Goal: Information Seeking & Learning: Check status

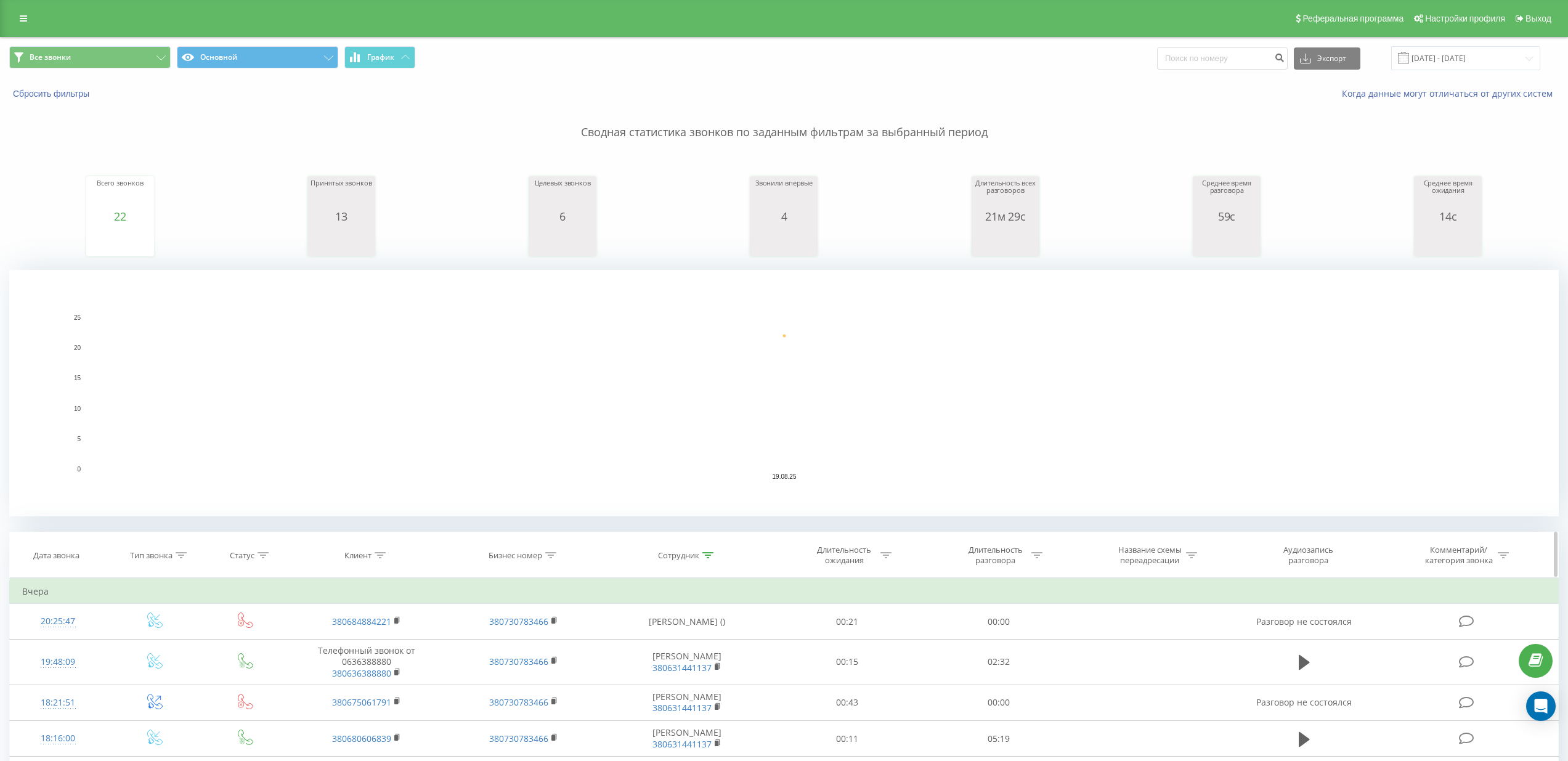
click at [710, 552] on icon at bounding box center [708, 555] width 11 height 6
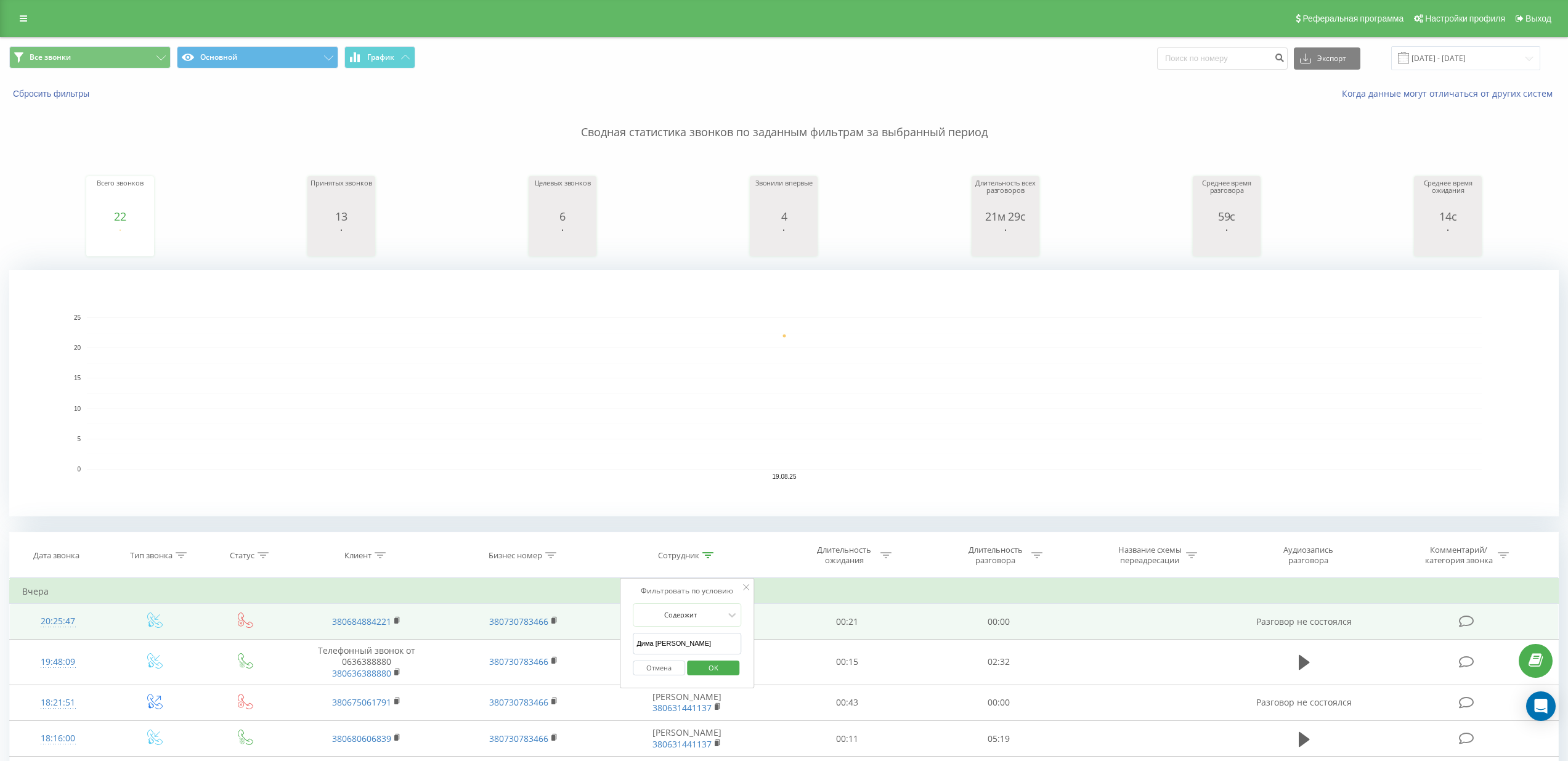
drag, startPoint x: 719, startPoint y: 642, endPoint x: 603, endPoint y: 625, distance: 117.2
click at [603, 625] on table "Фильтровать по условию Равно Введите значение Отмена OK Фильтровать по условию …" at bounding box center [783, 775] width 1549 height 394
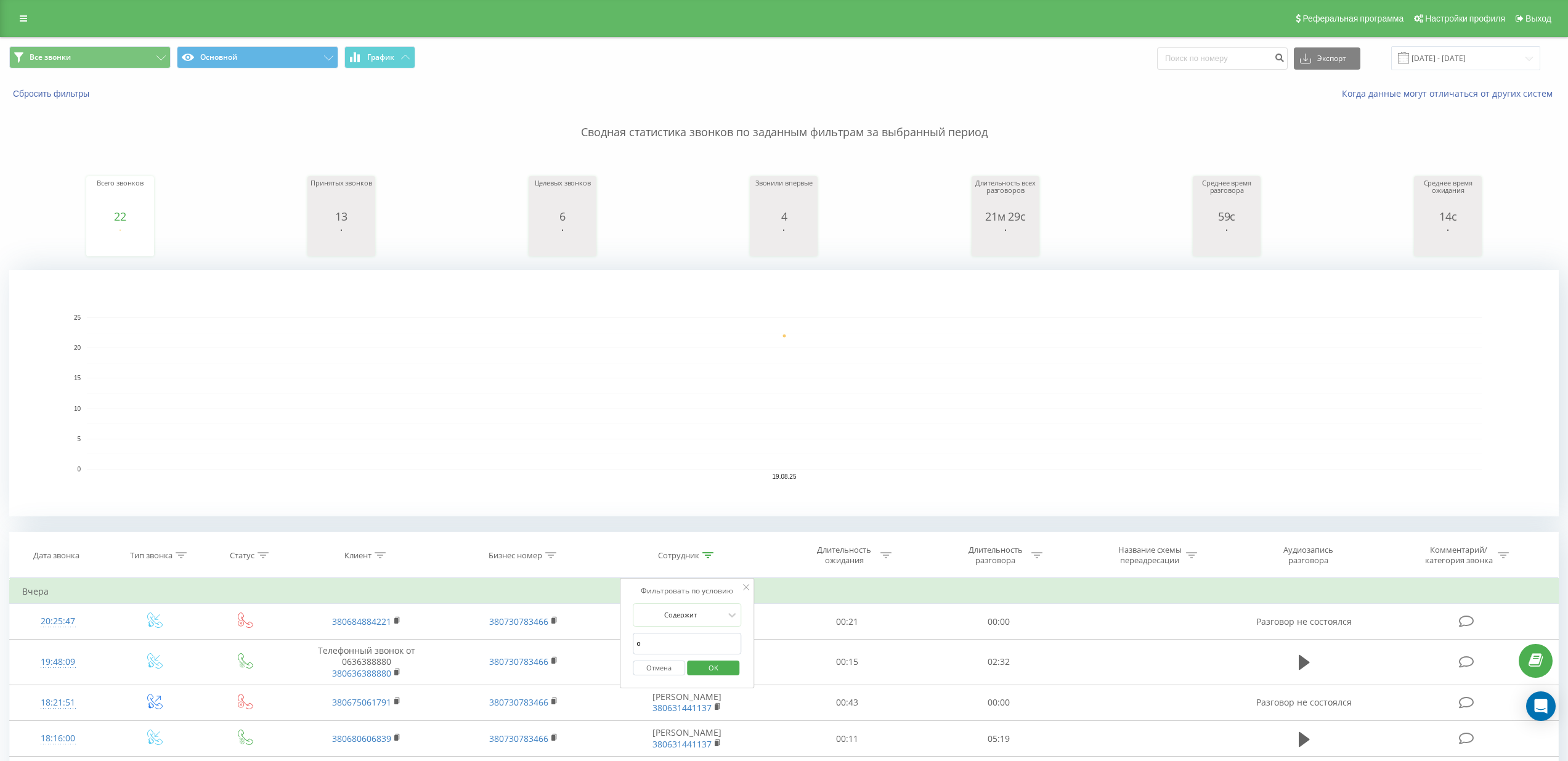
type input "Олег Животенко"
click at [715, 669] on span "OK" at bounding box center [713, 668] width 34 height 20
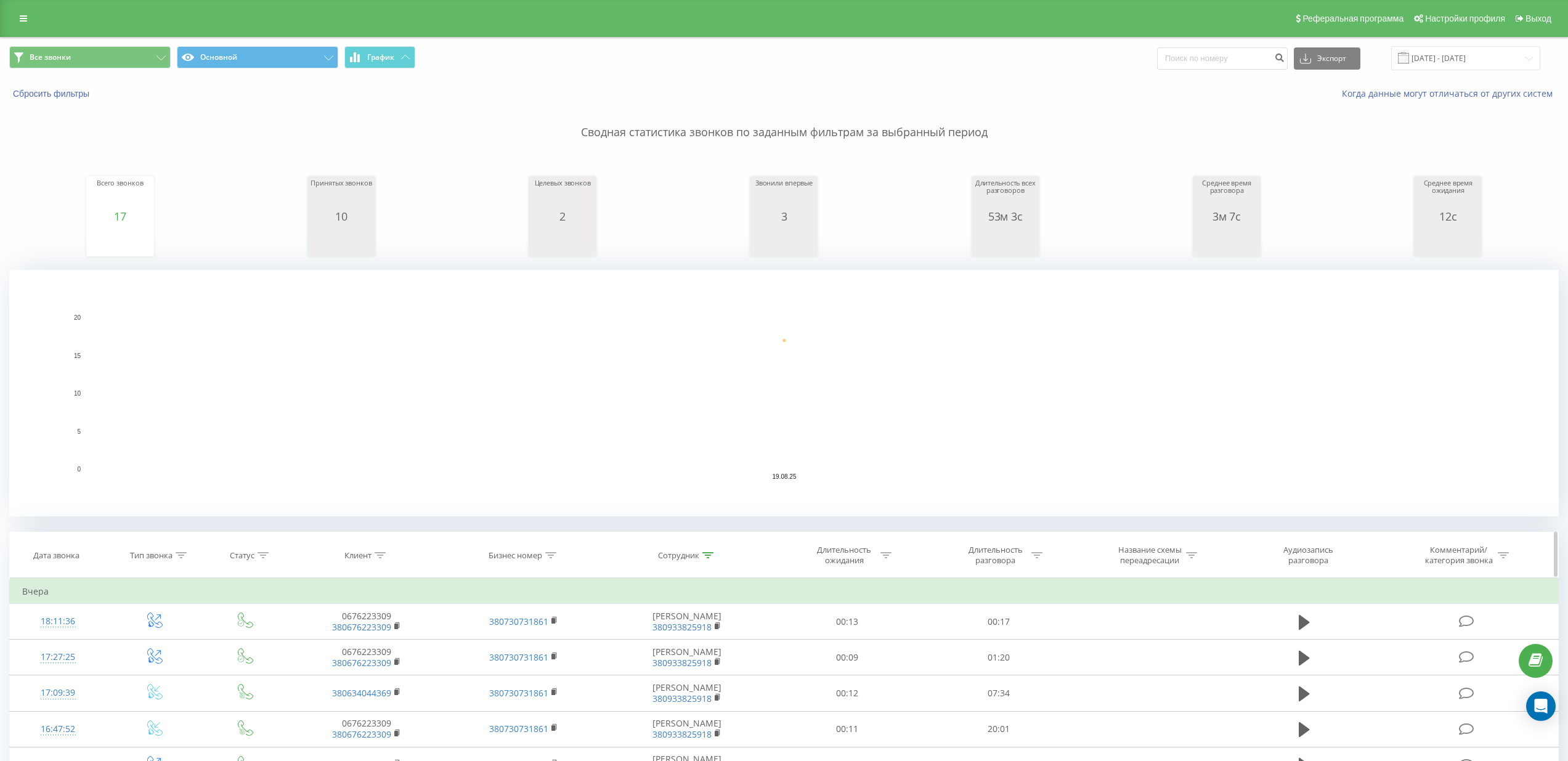
click at [709, 560] on th "Сотрудник" at bounding box center [687, 555] width 169 height 46
drag, startPoint x: 1491, startPoint y: 51, endPoint x: 1481, endPoint y: 63, distance: 15.6
click at [1490, 52] on input "[DATE] - [DATE]" at bounding box center [1465, 58] width 149 height 24
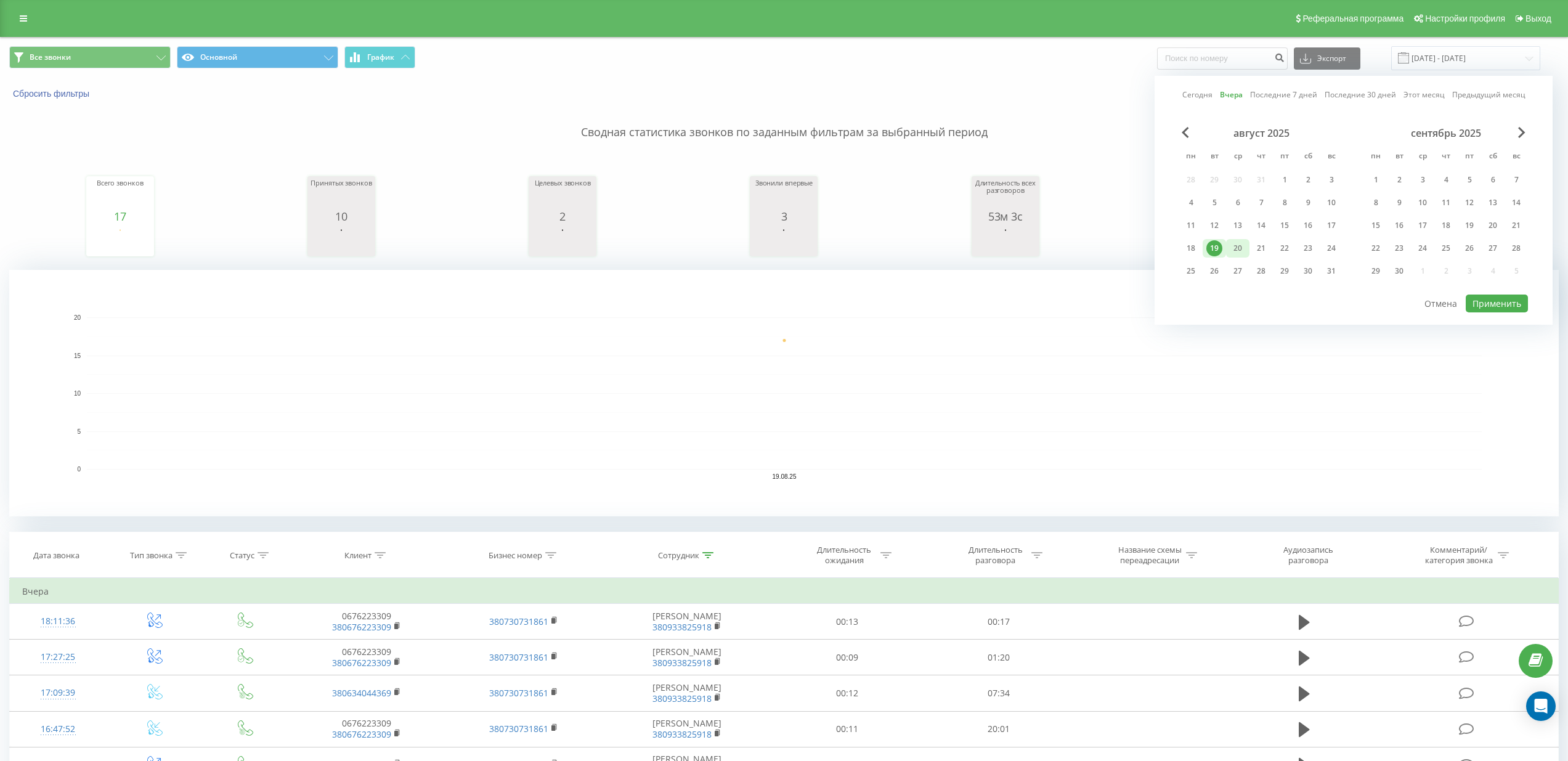
click at [1238, 246] on div "20" at bounding box center [1237, 249] width 16 height 16
click at [1505, 303] on button "Применить" at bounding box center [1498, 304] width 63 height 18
type input "20.08.2025 - 20.08.2025"
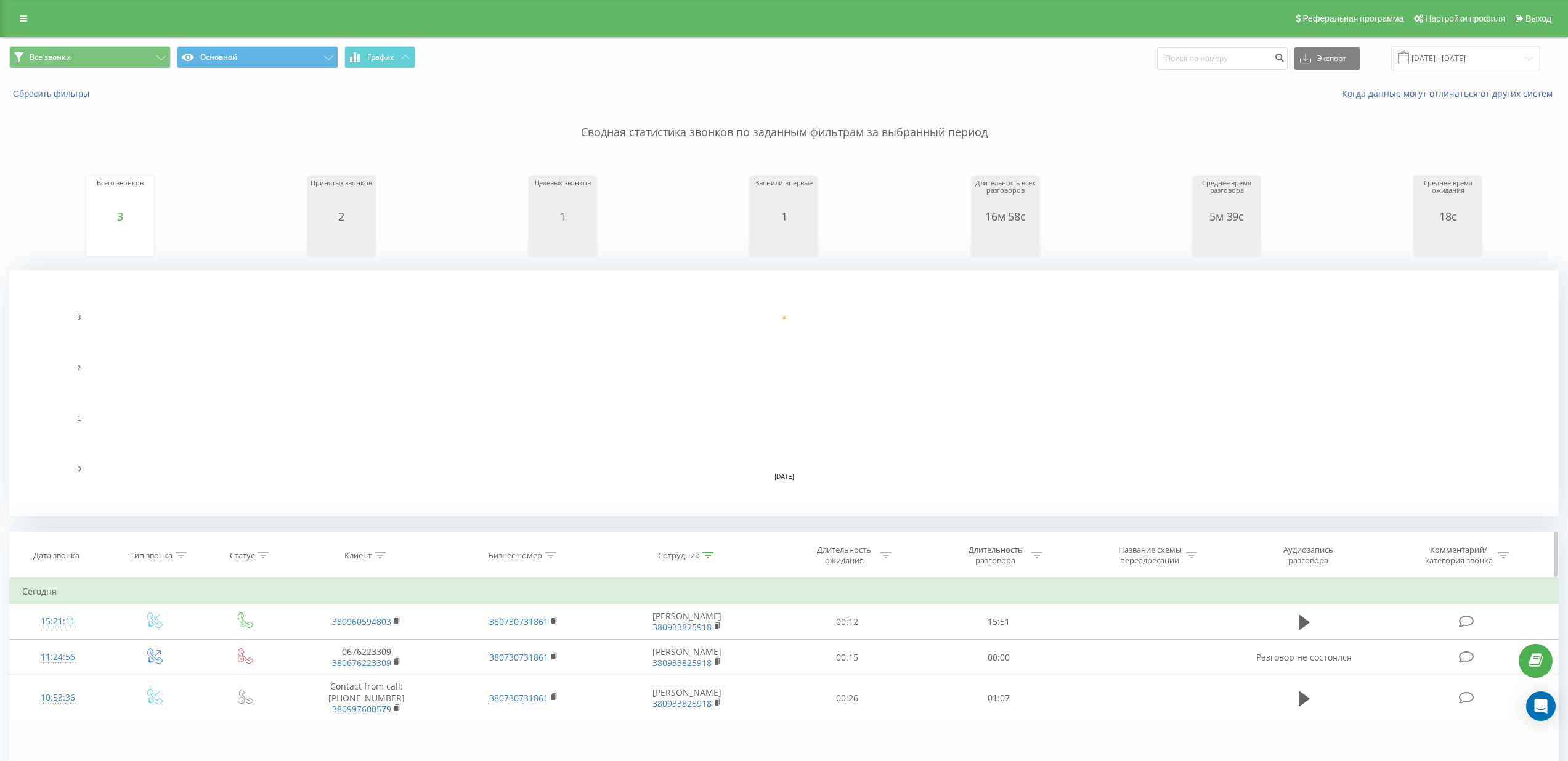
click at [708, 557] on icon at bounding box center [708, 555] width 11 height 6
drag, startPoint x: 660, startPoint y: 642, endPoint x: 627, endPoint y: 639, distance: 33.1
click at [627, 639] on div "Фильтровать по условию Содержит Олег Животенко Отмена OK" at bounding box center [686, 633] width 134 height 111
click at [720, 666] on span "OK" at bounding box center [713, 668] width 34 height 20
click at [709, 552] on icon at bounding box center [708, 555] width 11 height 6
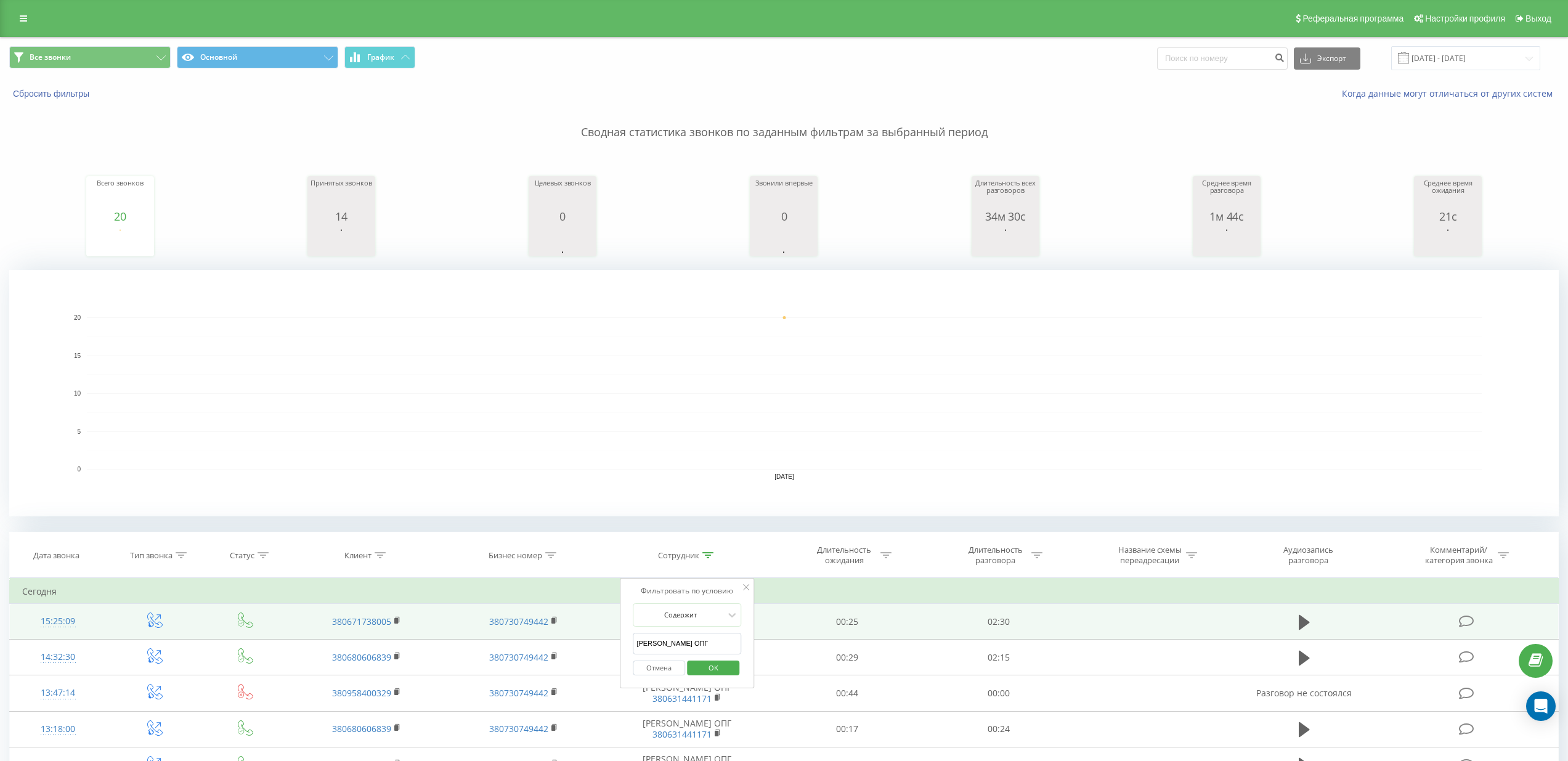
drag, startPoint x: 713, startPoint y: 646, endPoint x: 613, endPoint y: 634, distance: 100.7
click at [613, 634] on table "Фильтровать по условию Равно Введите значение Отмена OK Фильтровать по условию …" at bounding box center [783, 775] width 1549 height 394
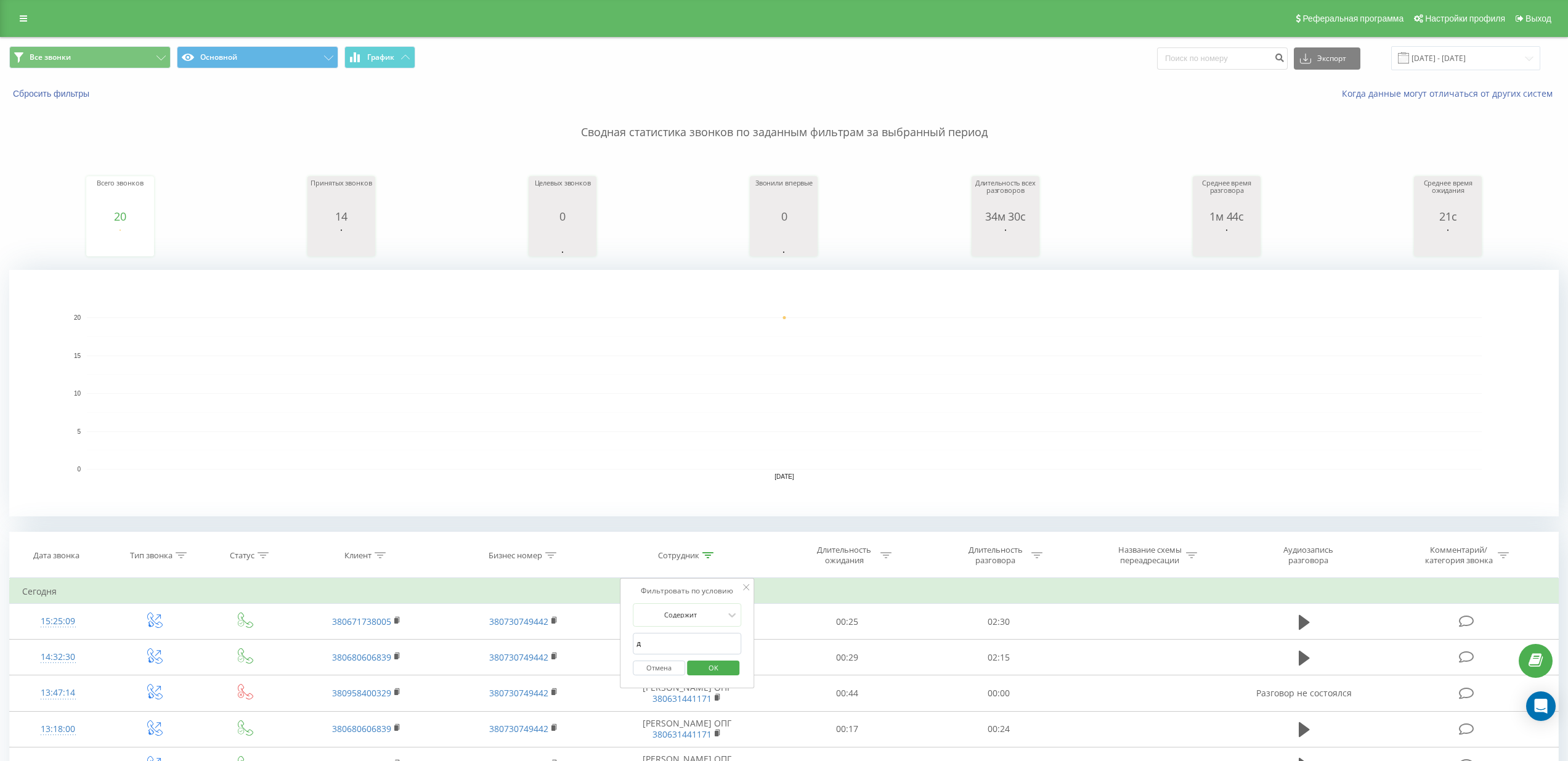
type input "[PERSON_NAME] [PERSON_NAME]"
click at [704, 674] on span "OK" at bounding box center [713, 668] width 34 height 20
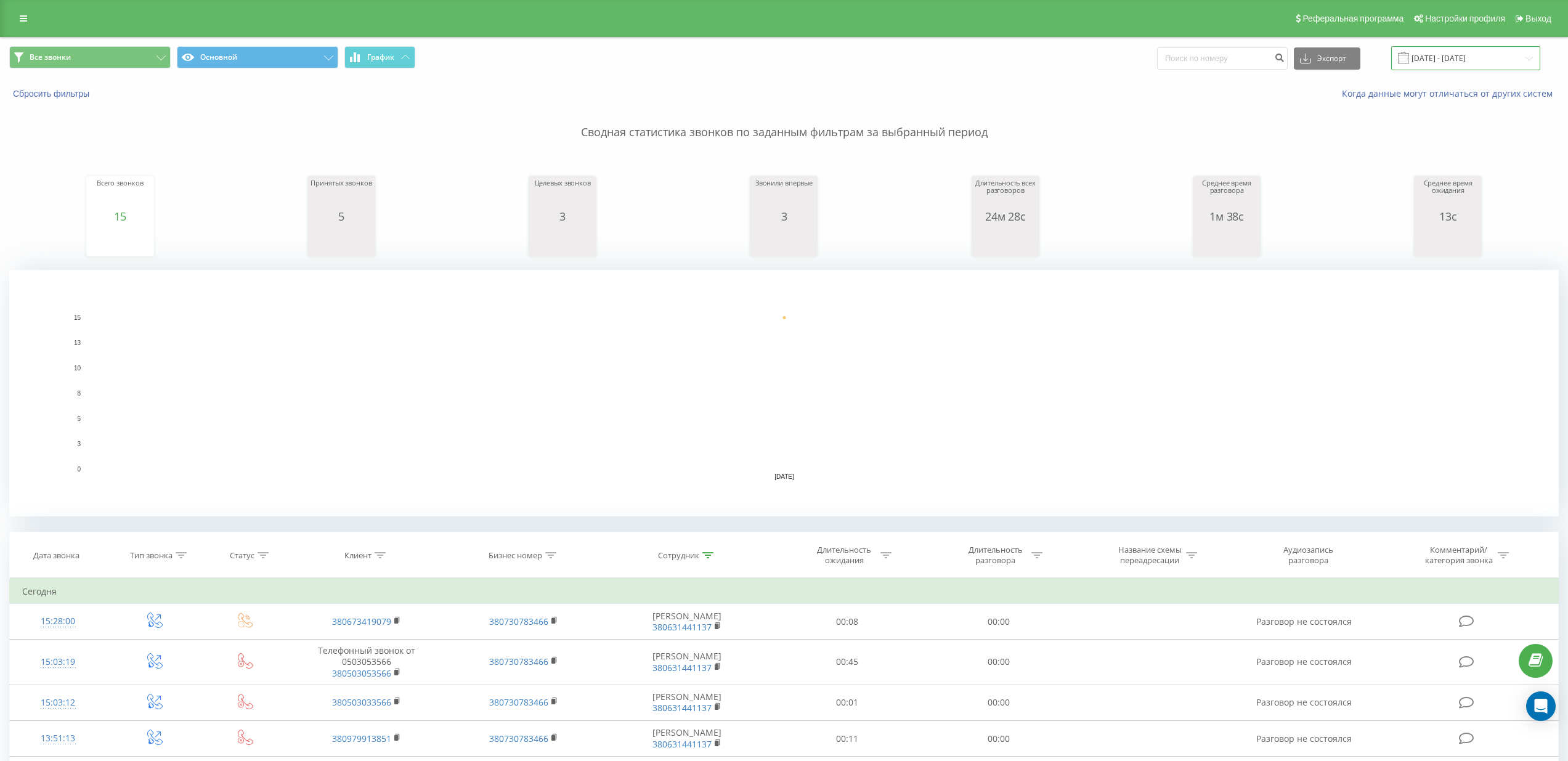
click at [1446, 53] on input "20.08.2025 - 20.08.2025" at bounding box center [1465, 58] width 149 height 24
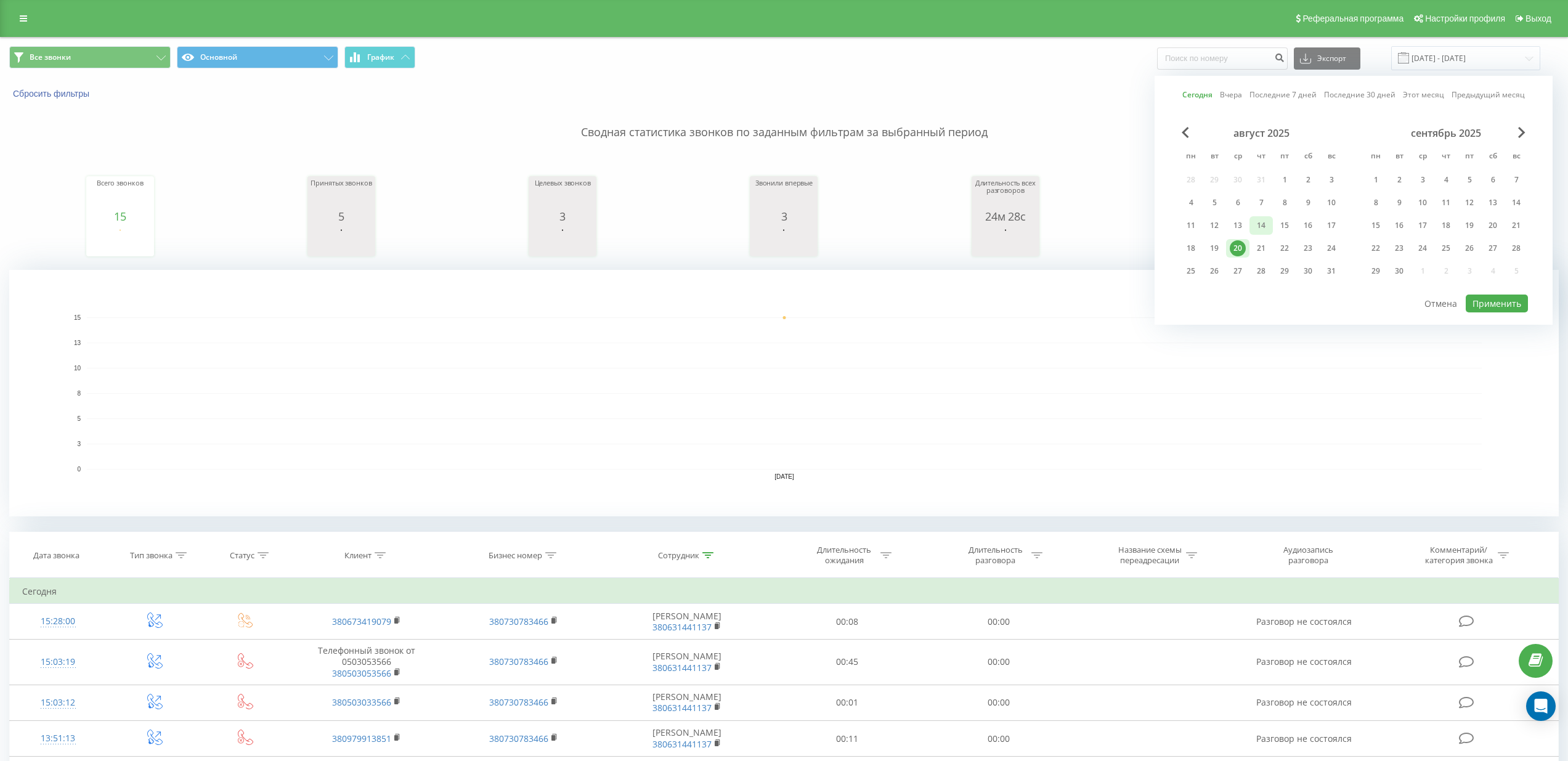
drag, startPoint x: 1289, startPoint y: 179, endPoint x: 1260, endPoint y: 230, distance: 58.7
click at [1289, 179] on div "1" at bounding box center [1284, 180] width 16 height 16
click at [1242, 246] on div "20" at bounding box center [1237, 249] width 16 height 16
click at [1495, 305] on button "Применить" at bounding box center [1498, 304] width 63 height 18
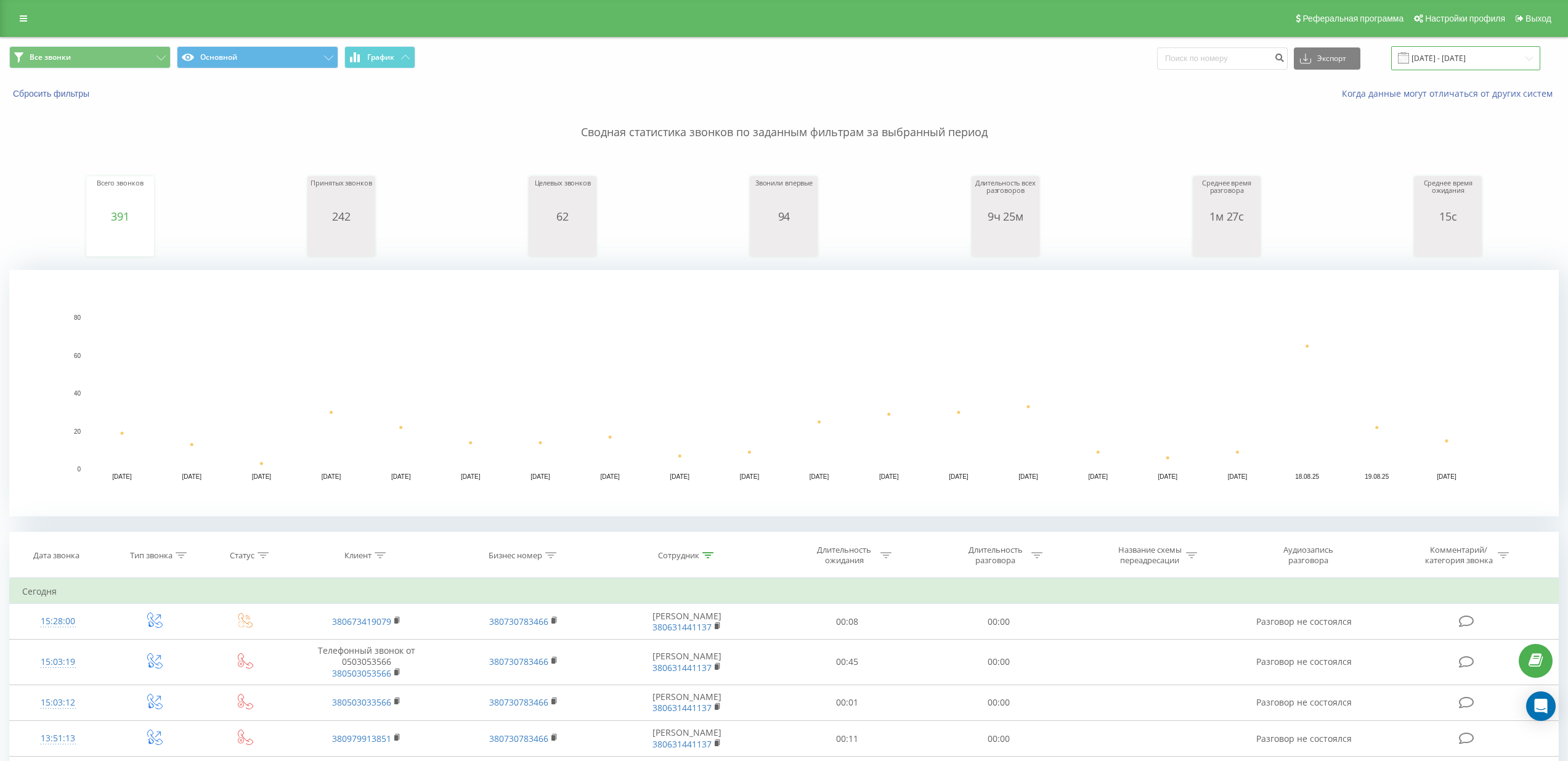
click at [1438, 63] on input "01.08.2025 - 20.08.2025" at bounding box center [1465, 58] width 149 height 24
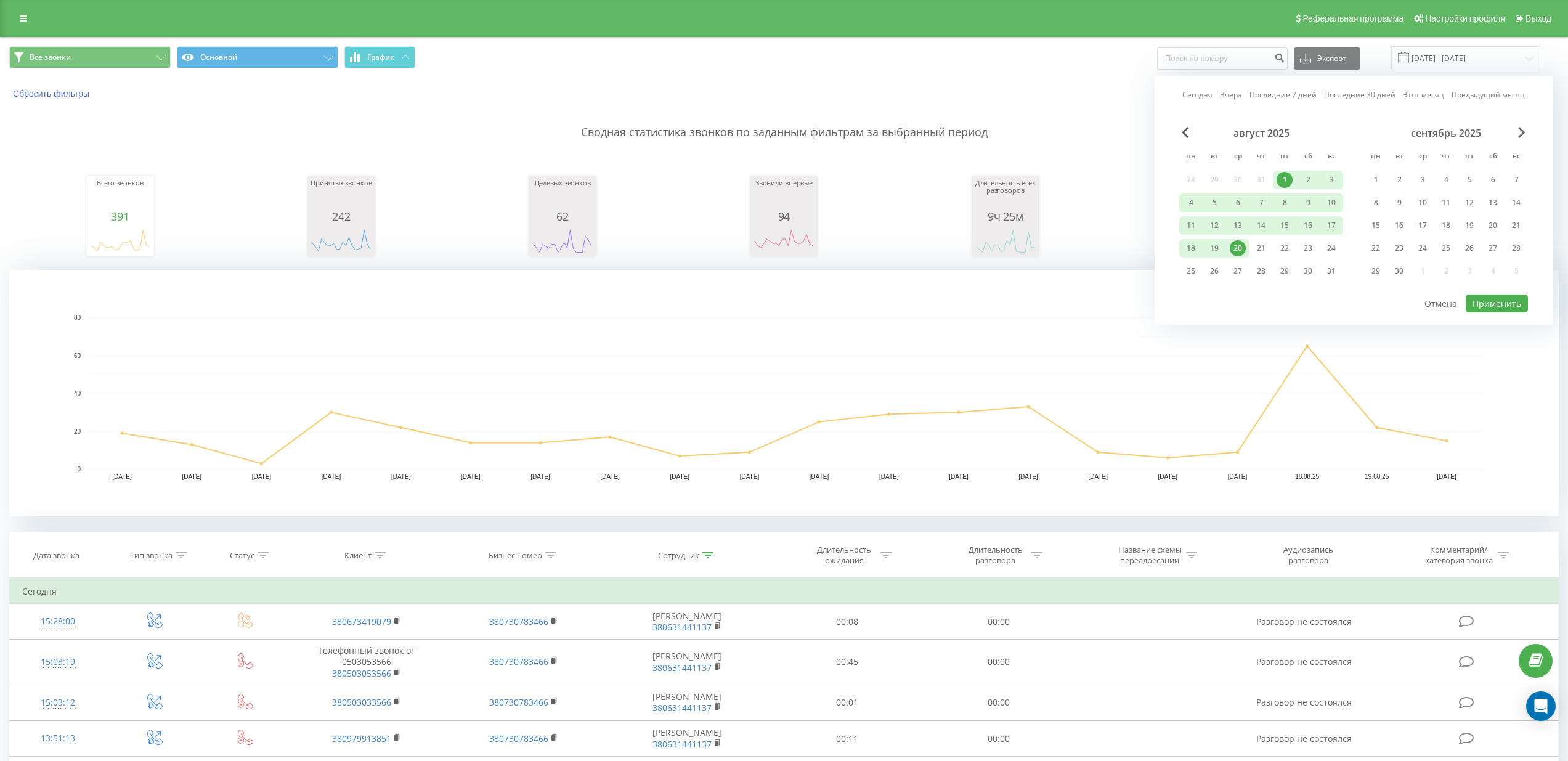
click at [1243, 246] on div "20" at bounding box center [1237, 249] width 16 height 16
click at [1487, 304] on button "Применить" at bounding box center [1498, 304] width 63 height 18
type input "20.08.2025 - 20.08.2025"
